Goal: Navigation & Orientation: Find specific page/section

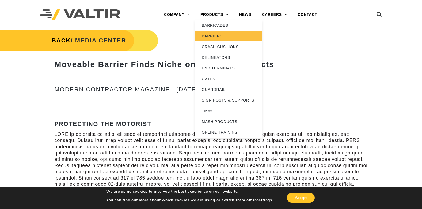
click at [210, 34] on link "BARRIERS" at bounding box center [228, 36] width 67 height 11
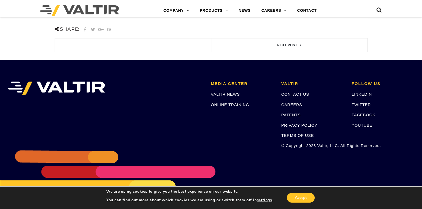
scroll to position [520, 0]
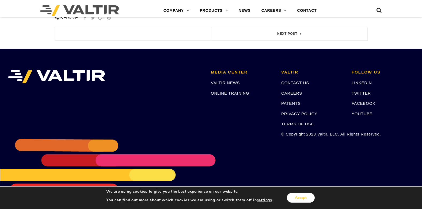
click at [297, 199] on button "Accept" at bounding box center [301, 198] width 28 height 10
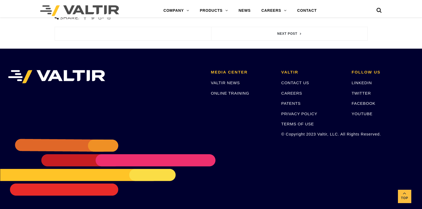
scroll to position [413, 0]
